Goal: Communication & Community: Answer question/provide support

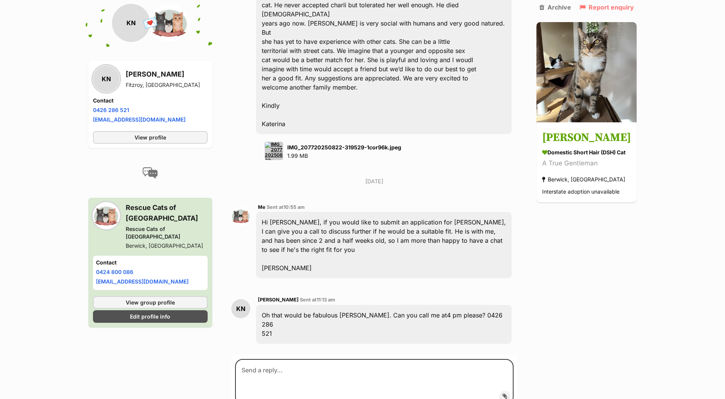
scroll to position [544, 0]
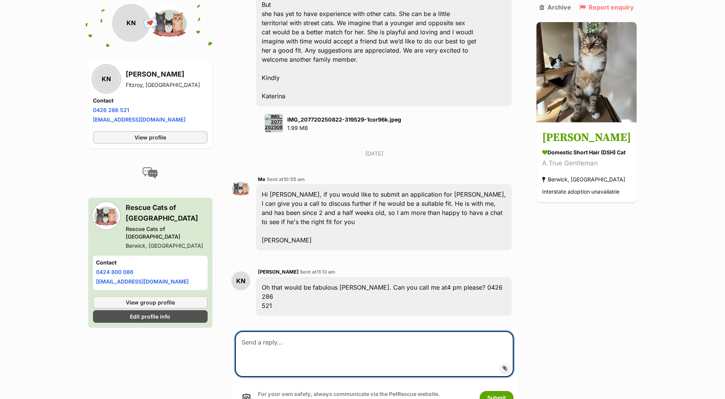
click at [293, 331] on textarea at bounding box center [374, 354] width 279 height 46
type textarea "t"
type textarea "W"
click at [265, 331] on textarea "Ive receved your application :-)" at bounding box center [374, 354] width 279 height 46
click at [345, 331] on textarea "Ive received your application :-)" at bounding box center [374, 354] width 279 height 46
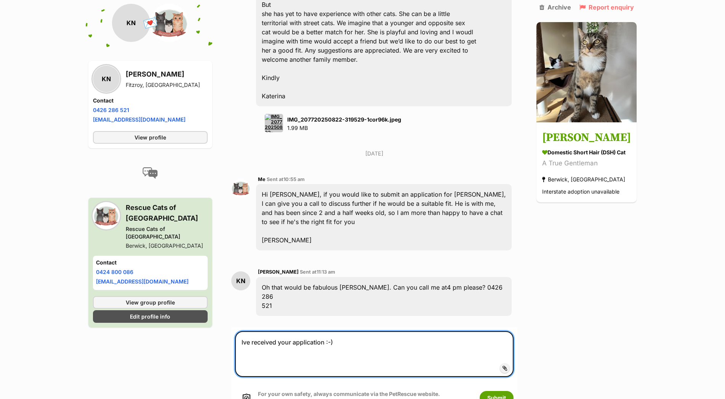
click at [246, 331] on textarea "Ive received your application :-)" at bounding box center [374, 354] width 279 height 46
click at [363, 331] on textarea "I've received your application :-)" at bounding box center [374, 354] width 279 height 46
click at [489, 331] on textarea "I've received your application :-) Im working this afternoon, is there another …" at bounding box center [374, 354] width 279 height 46
click at [343, 331] on textarea "I've received your application :-) Im working this afternoon, is there another …" at bounding box center [374, 354] width 279 height 46
click at [341, 331] on textarea "I've received your application :-) Im working this afternoon, is there another …" at bounding box center [374, 354] width 279 height 46
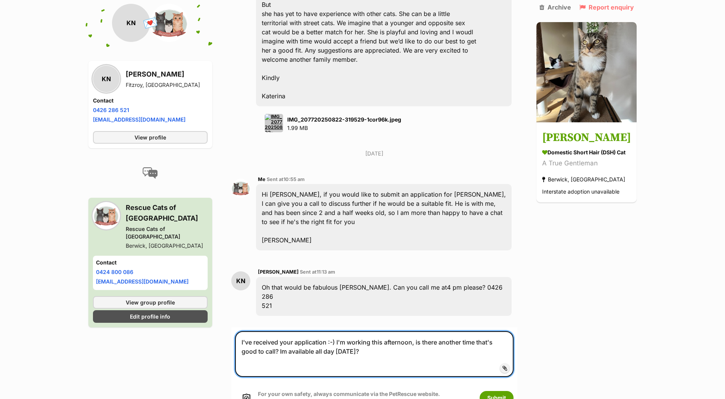
click at [286, 331] on textarea "I've received your application :-) I'm working this afternoon, is there another…" at bounding box center [374, 354] width 279 height 46
click at [282, 331] on textarea "I've received your application :-) I'm working this afternoon, is there another…" at bounding box center [374, 354] width 279 height 46
click at [380, 331] on textarea "I've received your application :-) I'm working this afternoon, is there another…" at bounding box center [374, 354] width 279 height 46
type textarea "I've received your application :-) I'm working this afternoon, is there another…"
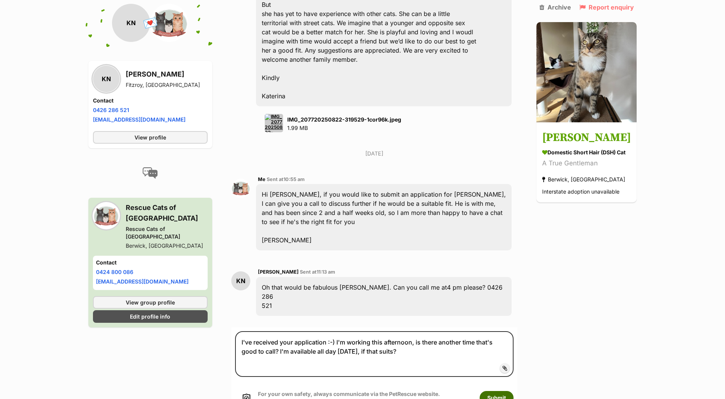
click at [505, 391] on button "Submit" at bounding box center [497, 398] width 34 height 14
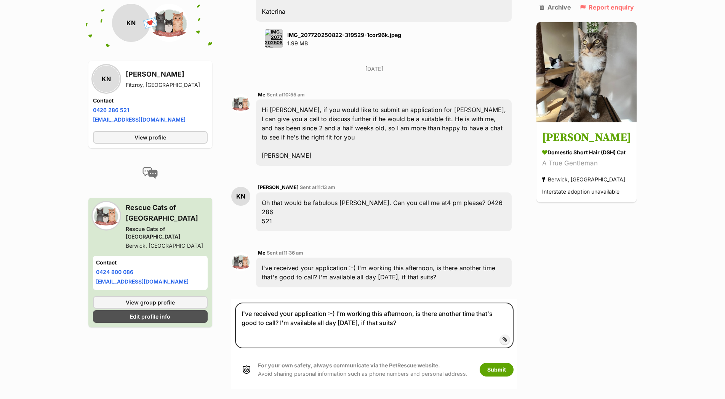
scroll to position [629, 0]
